Goal: Navigation & Orientation: Find specific page/section

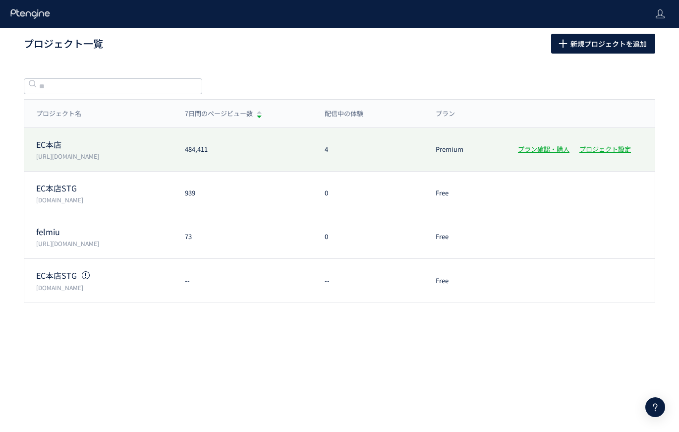
click at [76, 153] on p "[URL][DOMAIN_NAME]" at bounding box center [104, 156] width 137 height 8
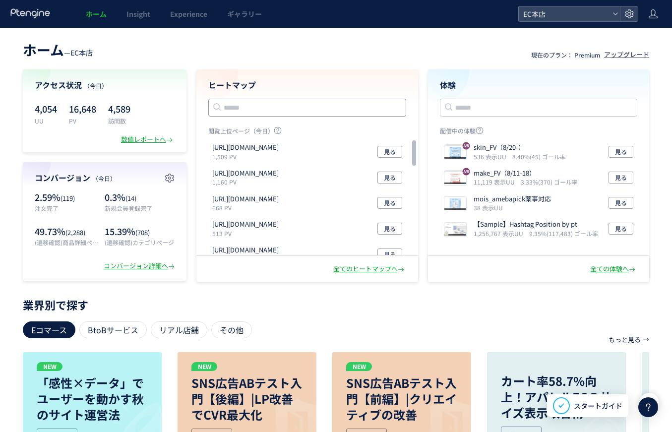
click at [246, 106] on input "text" at bounding box center [307, 108] width 198 height 18
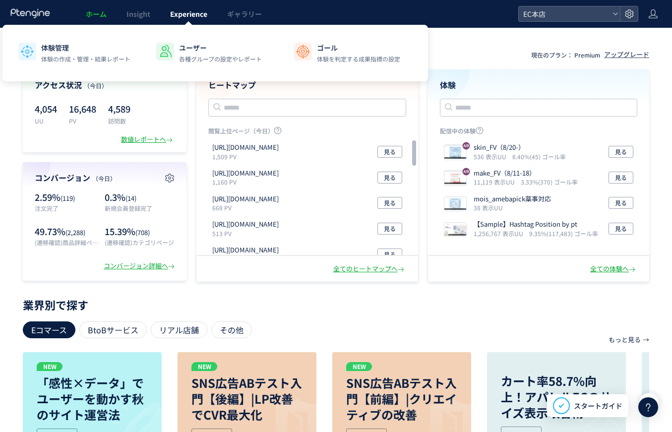
click at [172, 14] on span "Experience" at bounding box center [188, 14] width 37 height 10
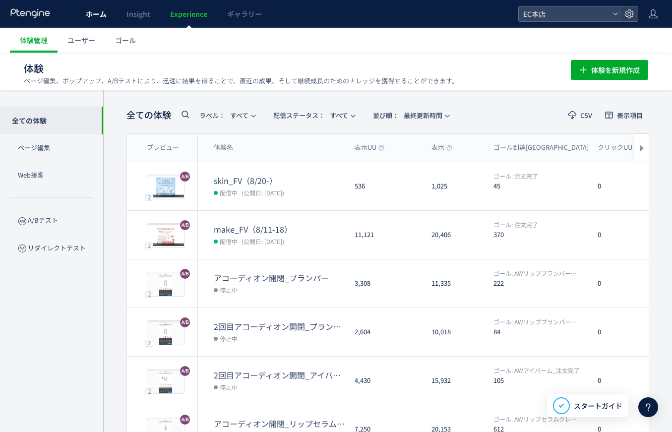
click at [88, 17] on span "ホーム" at bounding box center [96, 14] width 21 height 10
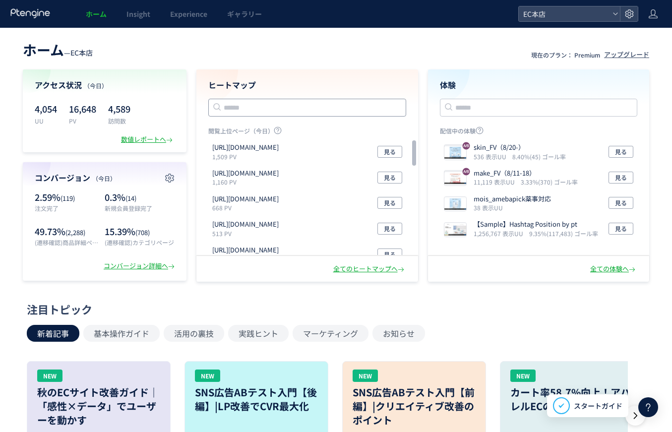
click at [265, 109] on input "text" at bounding box center [307, 108] width 198 height 18
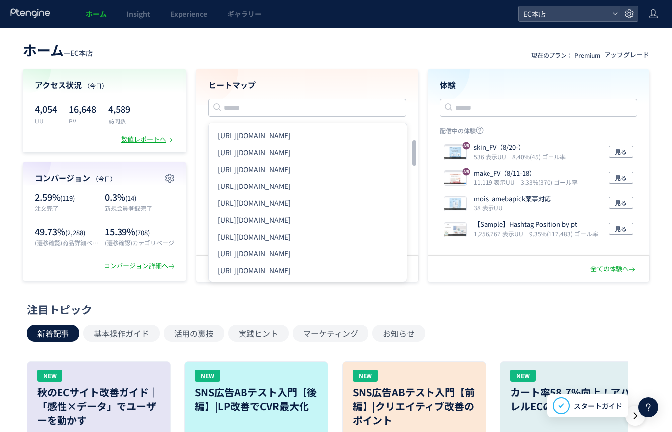
click at [536, 286] on div "配信中の体験 skin_FV（8/20-） 536 表示UU 8.40%(45) ゴール率 見る make_FV（8/11-18） 11,119 表示UU 3…" at bounding box center [539, 214] width 198 height 176
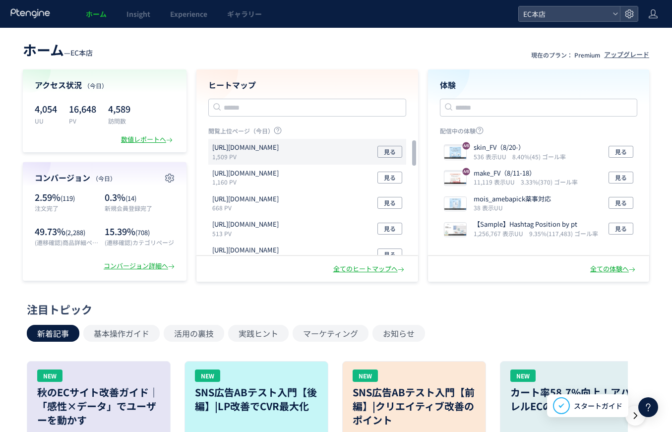
click at [283, 153] on p "1,509 PV" at bounding box center [247, 156] width 70 height 8
